Goal: Task Accomplishment & Management: Manage account settings

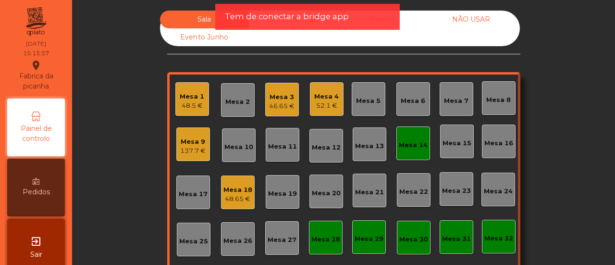
click at [193, 84] on div "Mesa 1 48.5 €" at bounding box center [192, 99] width 34 height 34
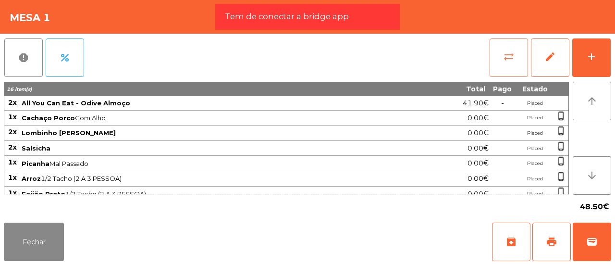
click at [511, 65] on button "sync_alt" at bounding box center [509, 57] width 38 height 38
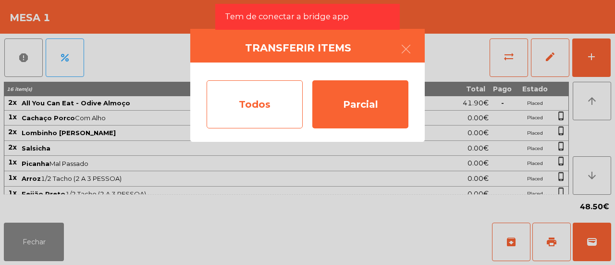
click at [251, 109] on div "Todos" at bounding box center [255, 104] width 96 height 48
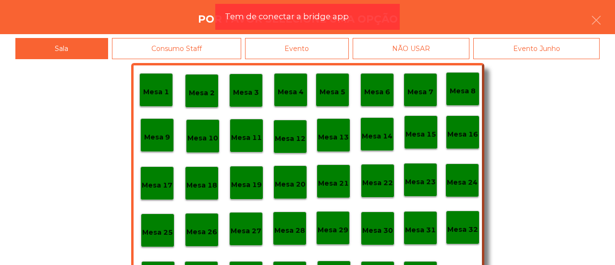
scroll to position [45, 0]
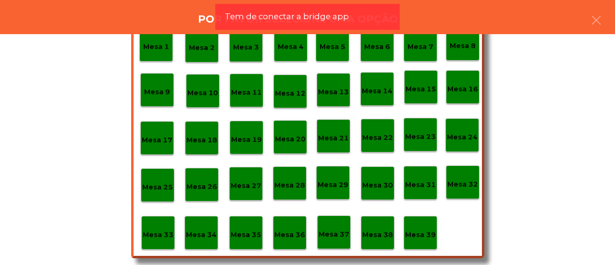
click at [416, 240] on div "Mesa 39" at bounding box center [421, 233] width 34 height 34
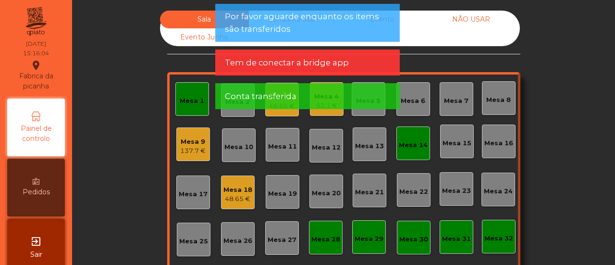
click at [175, 106] on div "Mesa 1" at bounding box center [192, 99] width 34 height 34
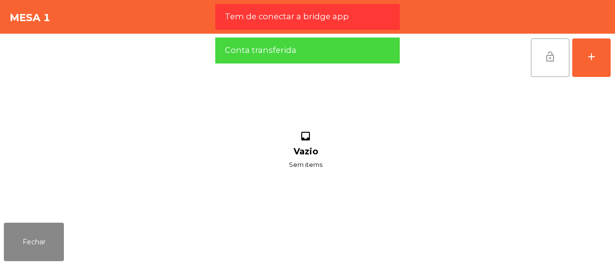
click at [538, 49] on button "lock_open" at bounding box center [550, 57] width 38 height 38
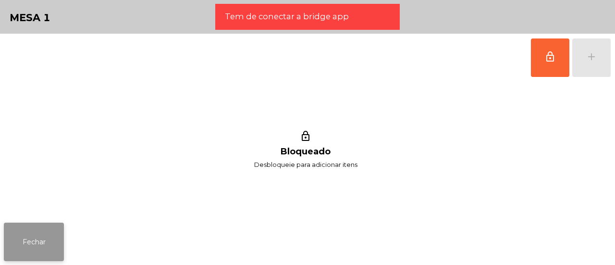
click at [43, 245] on button "Fechar" at bounding box center [34, 242] width 60 height 38
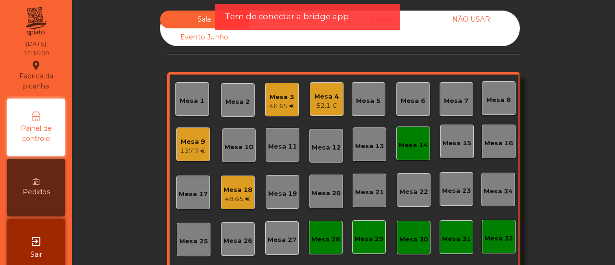
click at [425, 142] on div "Mesa 14" at bounding box center [413, 143] width 34 height 34
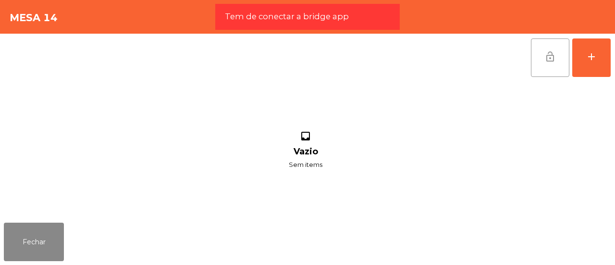
click at [538, 63] on button "lock_open" at bounding box center [550, 57] width 38 height 38
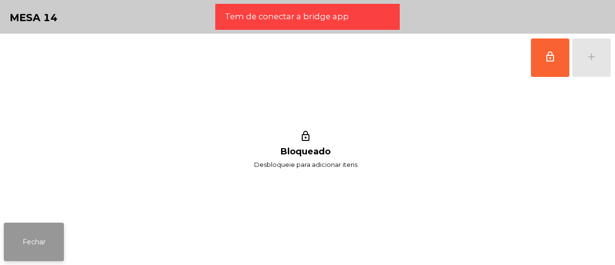
click at [29, 230] on button "Fechar" at bounding box center [34, 242] width 60 height 38
